Goal: Check status: Check status

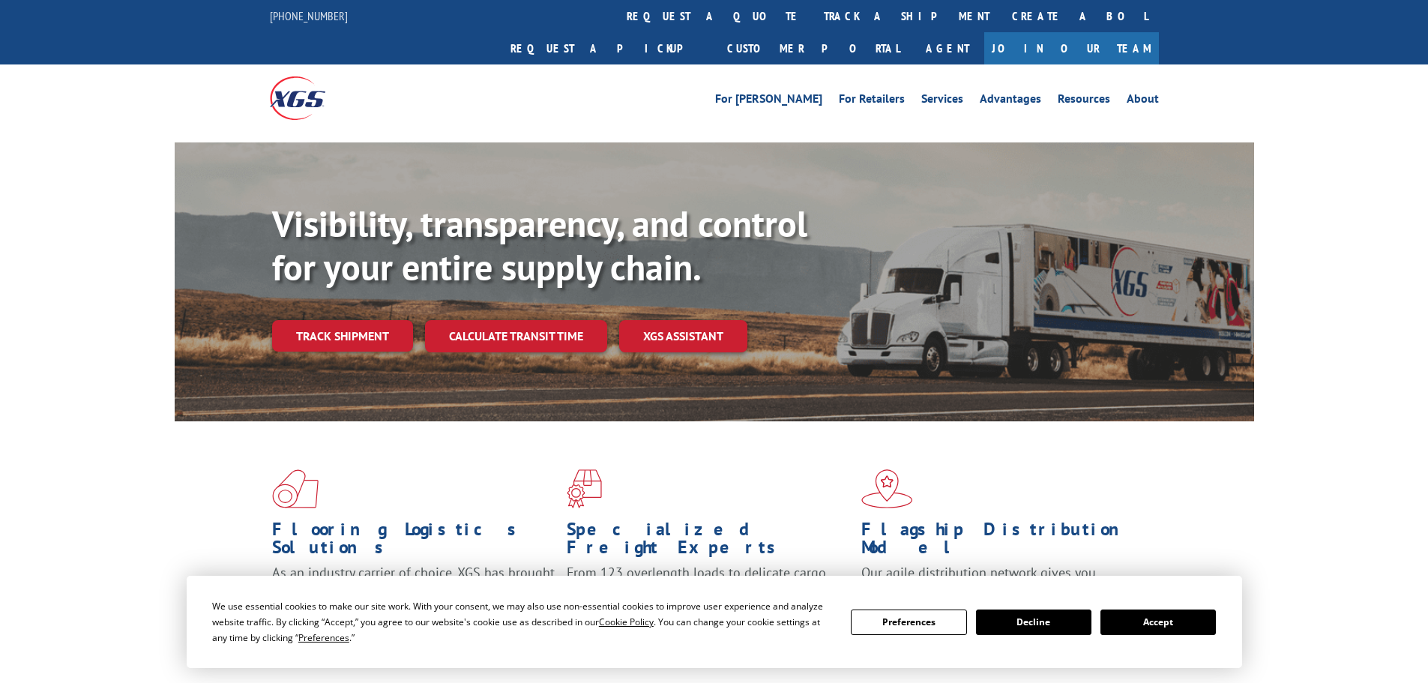
drag, startPoint x: 1160, startPoint y: 625, endPoint x: 1130, endPoint y: 612, distance: 32.6
click at [1160, 622] on button "Accept" at bounding box center [1157, 621] width 115 height 25
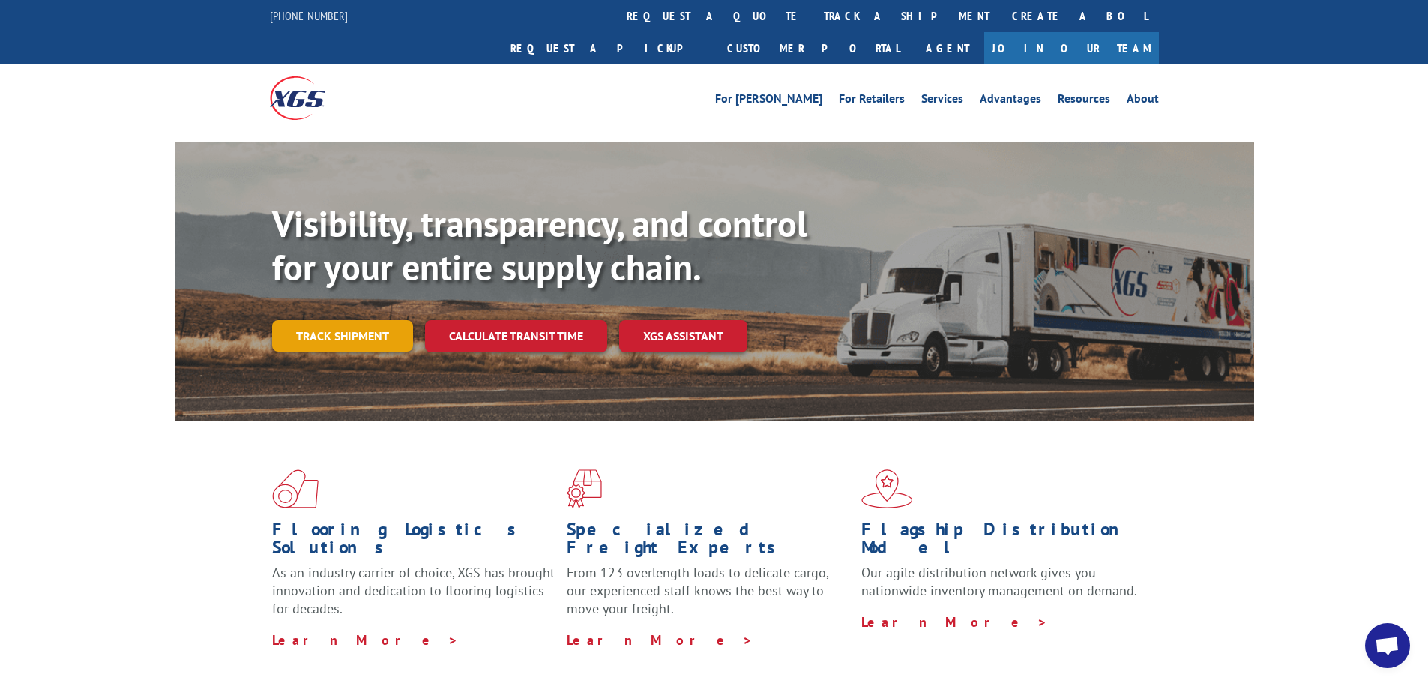
click at [346, 320] on link "Track shipment" at bounding box center [342, 335] width 141 height 31
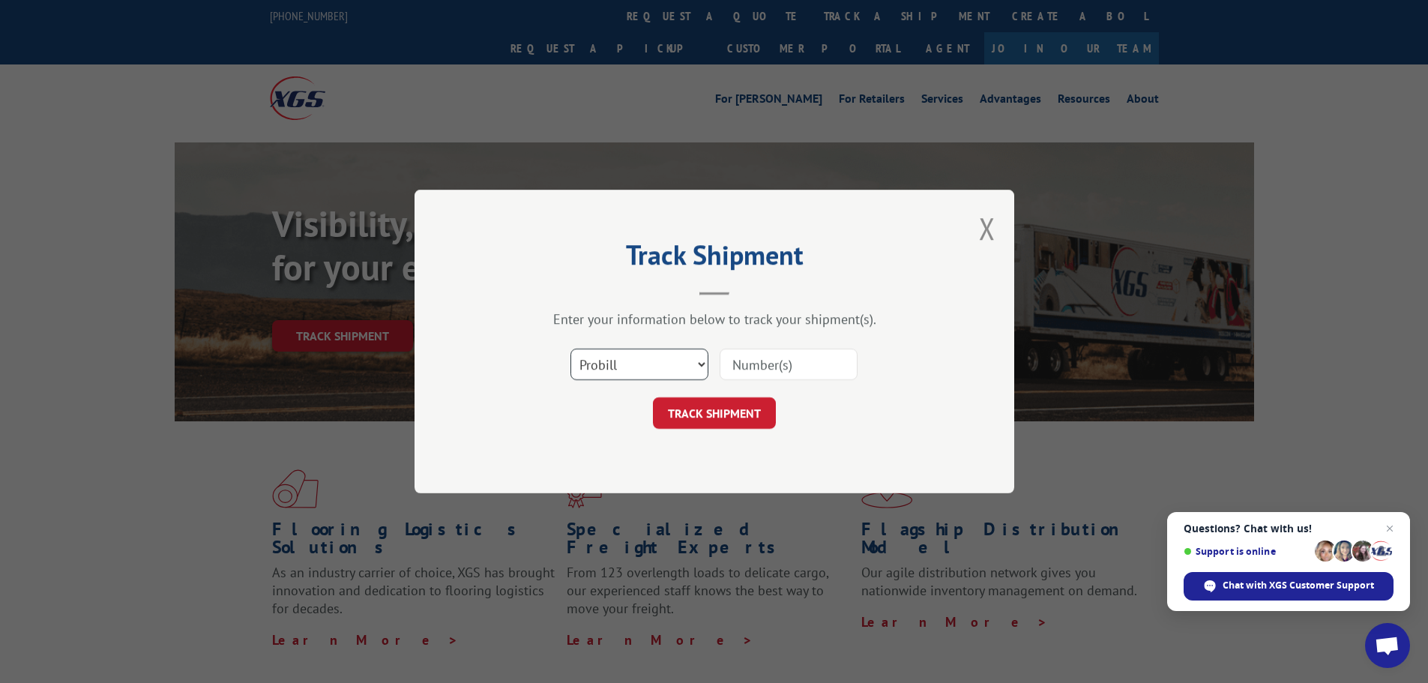
click at [618, 359] on select "Select category... Probill BOL PO" at bounding box center [639, 363] width 138 height 31
select select "po"
click at [570, 348] on select "Select category... Probill BOL PO" at bounding box center [639, 363] width 138 height 31
paste input "04522981"
type input "04522981"
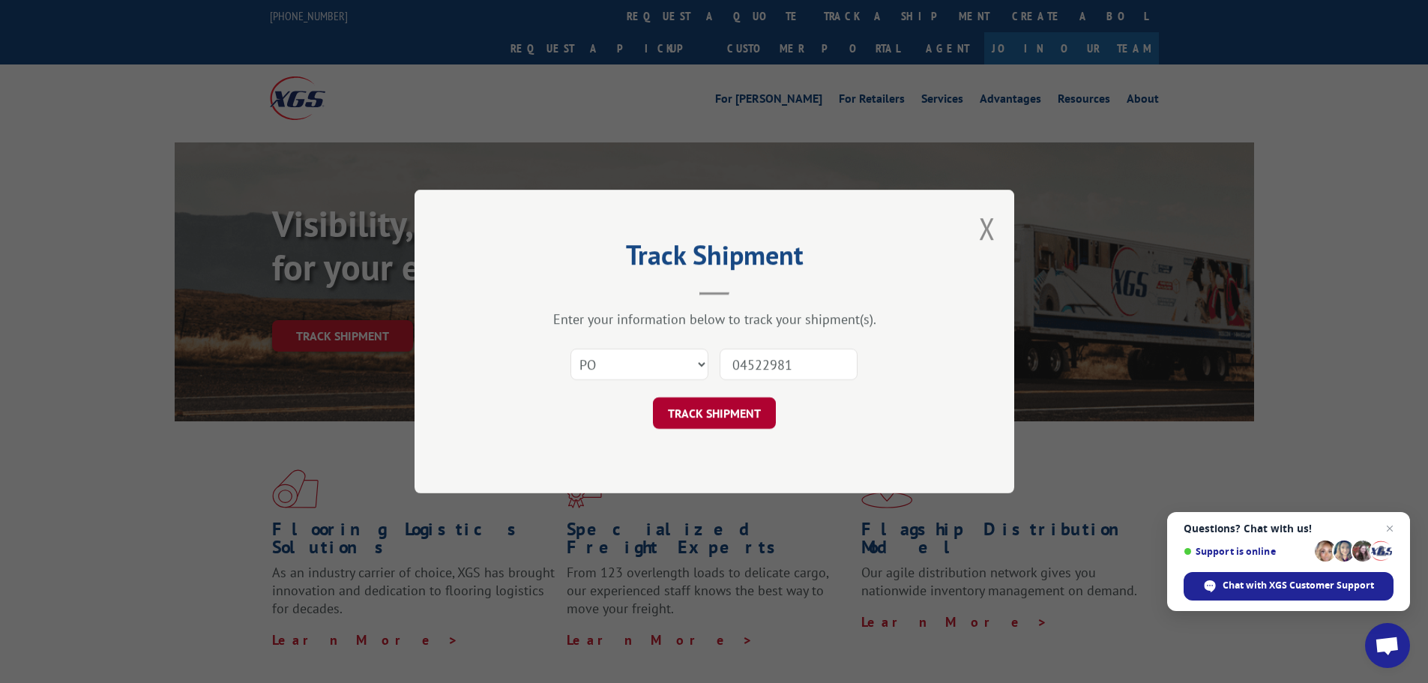
click at [731, 405] on button "TRACK SHIPMENT" at bounding box center [714, 412] width 123 height 31
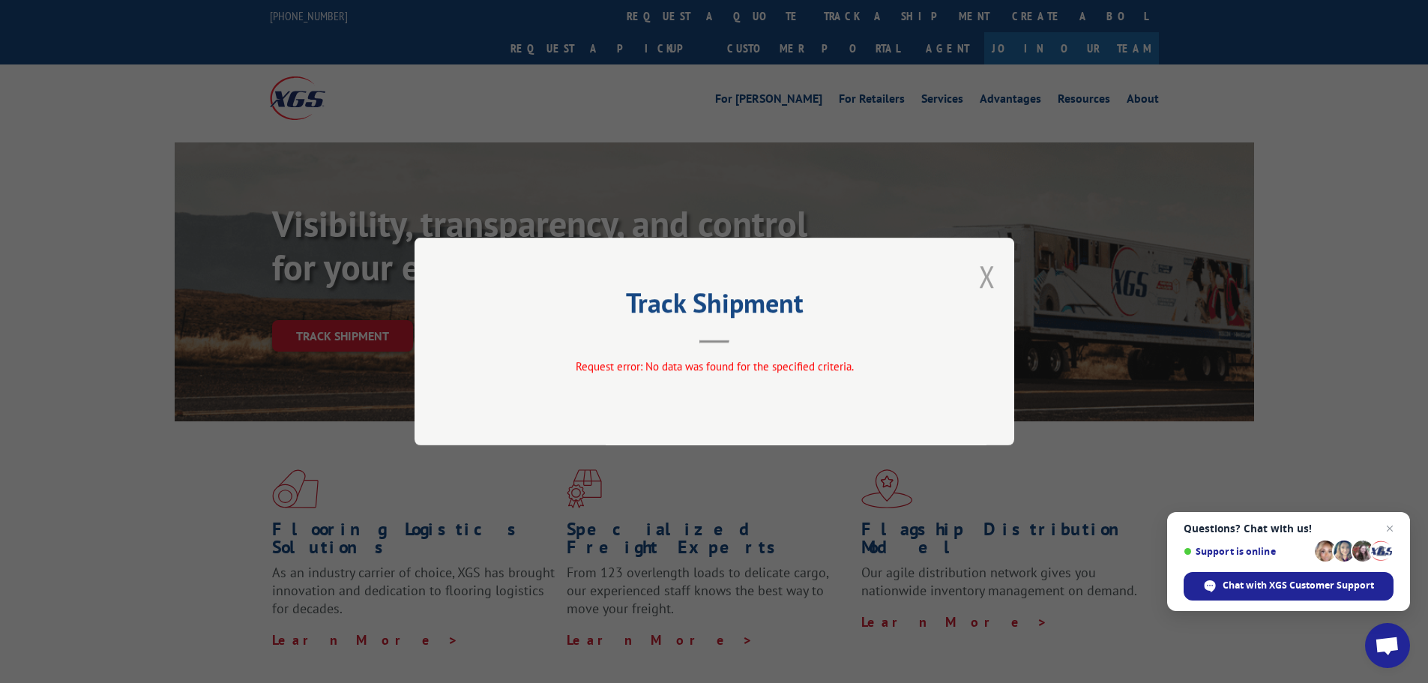
click at [989, 288] on button "Close modal" at bounding box center [987, 276] width 16 height 40
